Goal: Information Seeking & Learning: Understand process/instructions

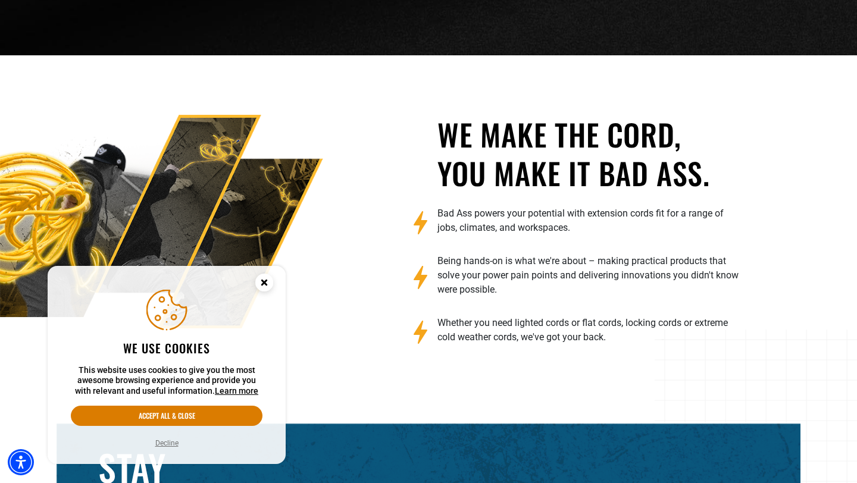
scroll to position [1872, 0]
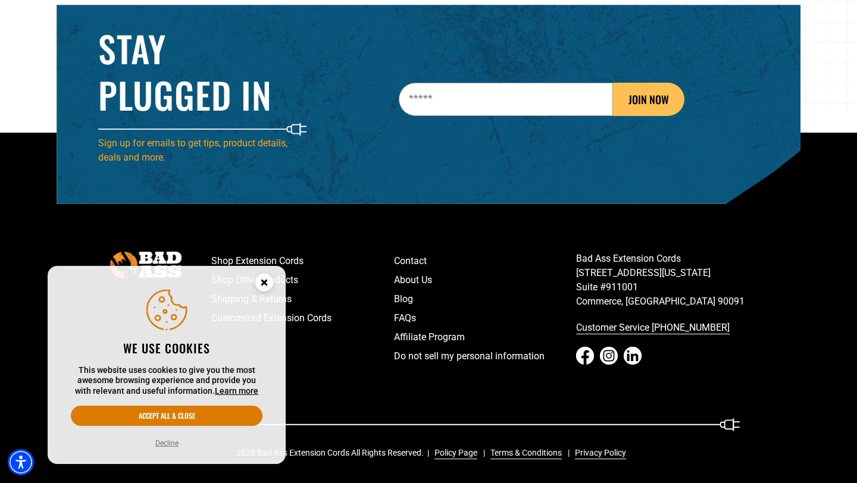
click at [263, 280] on icon "Close this option" at bounding box center [264, 282] width 4 height 4
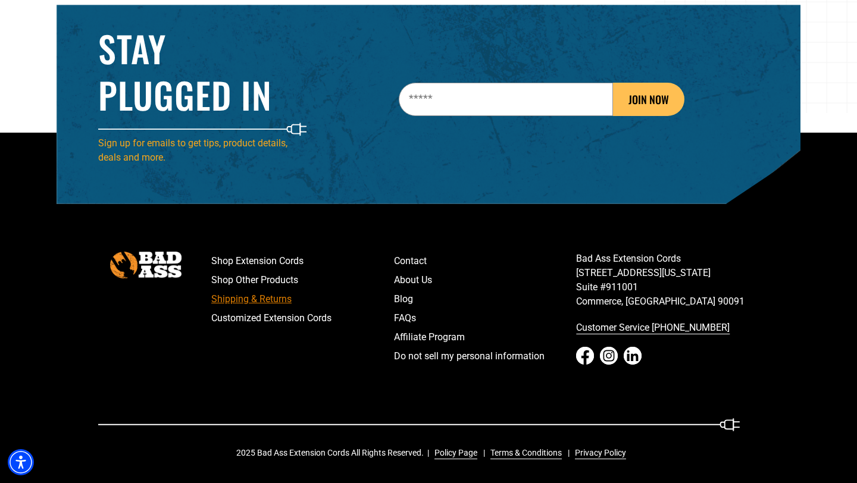
click at [285, 298] on link "Shipping & Returns" at bounding box center [302, 299] width 183 height 19
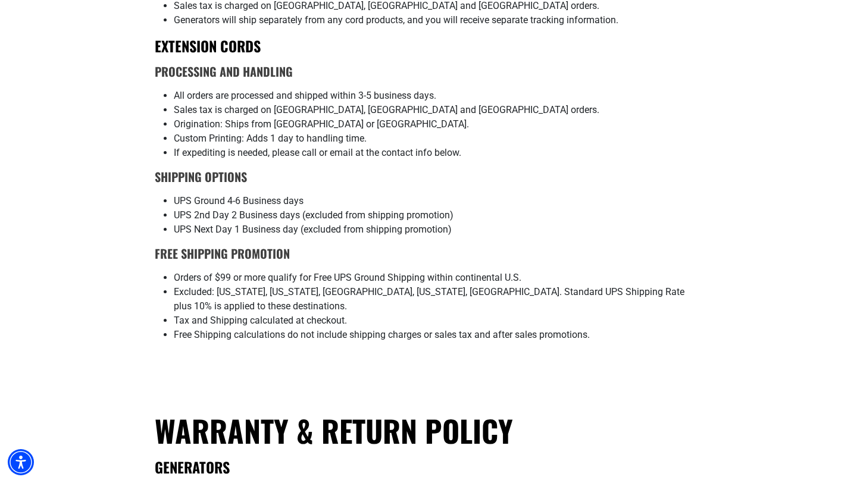
scroll to position [358, 0]
